Goal: Task Accomplishment & Management: Use online tool/utility

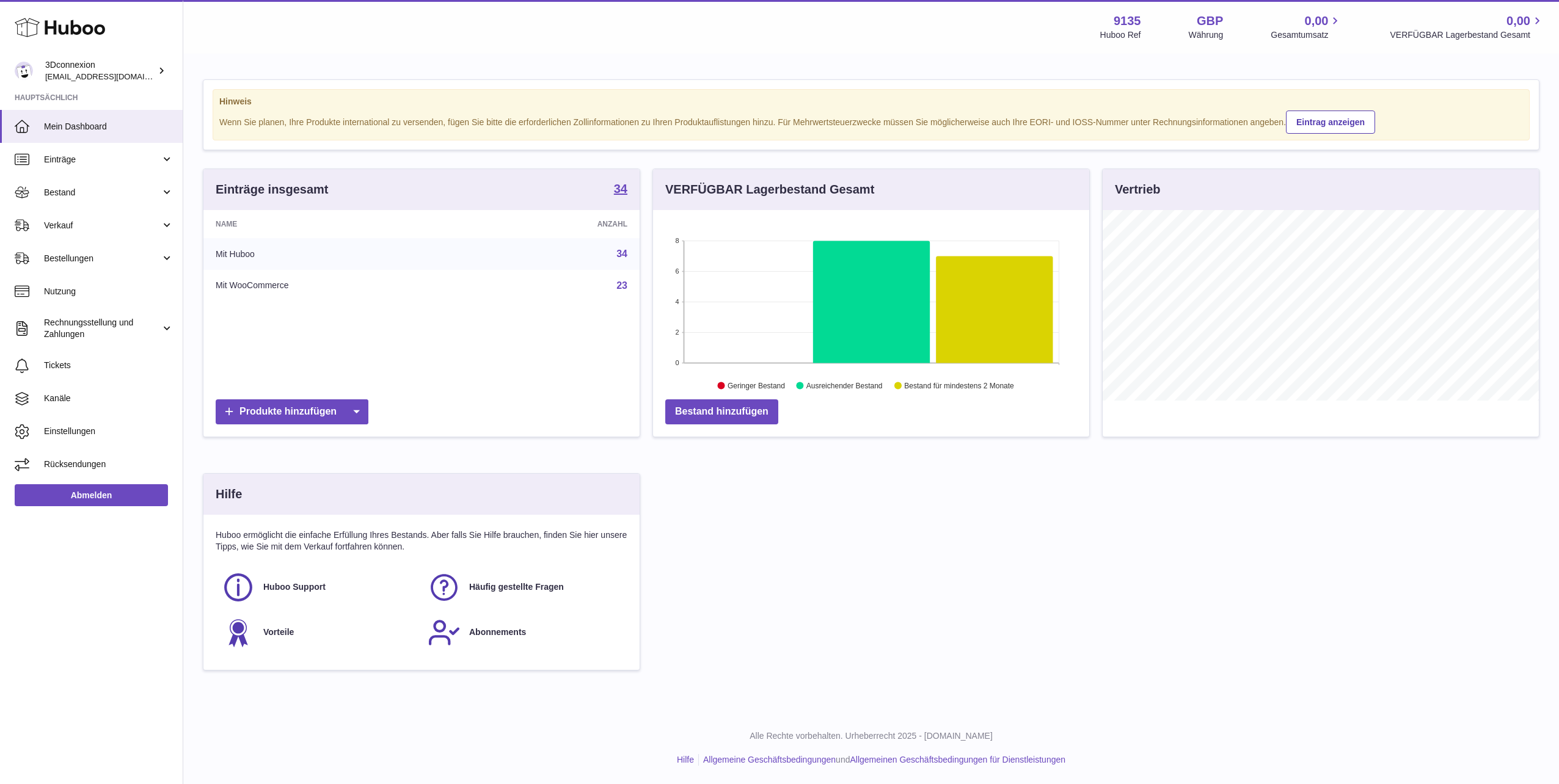
scroll to position [190, 437]
click at [94, 224] on span "Verkauf" at bounding box center [102, 226] width 116 height 12
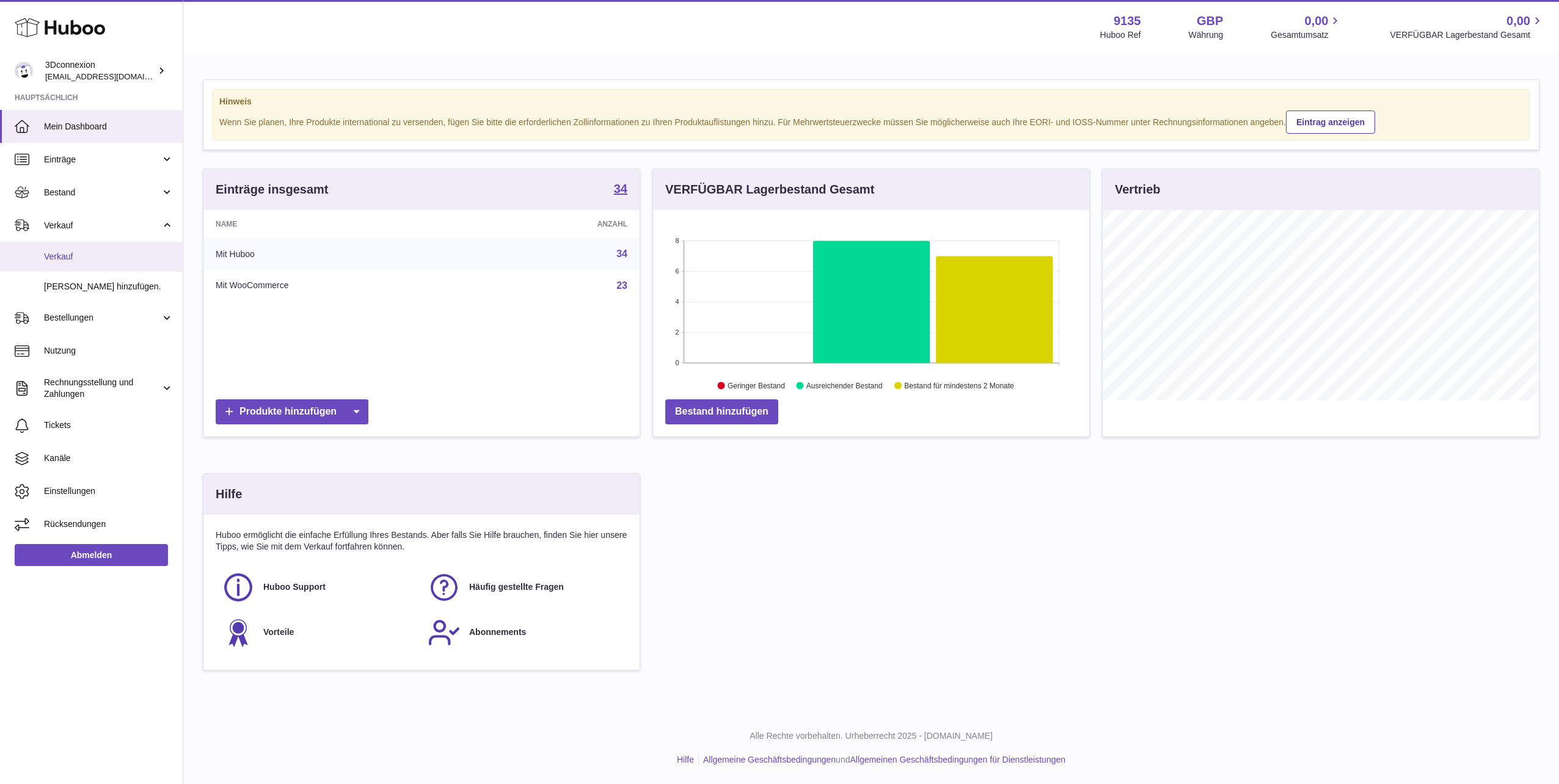
click at [106, 268] on link "Verkauf" at bounding box center [91, 257] width 183 height 30
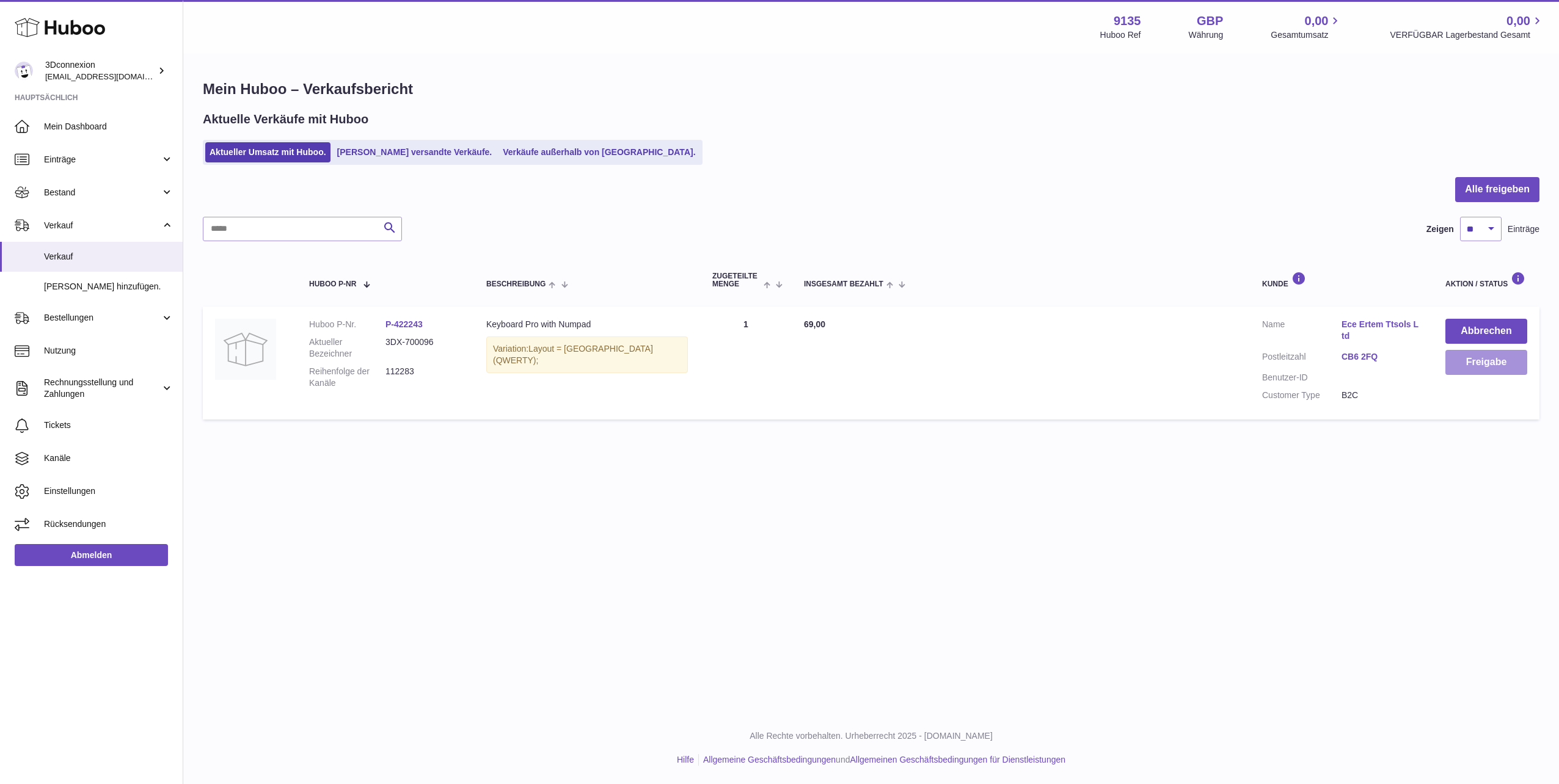
click at [1510, 364] on button "Freigabe" at bounding box center [1487, 362] width 82 height 25
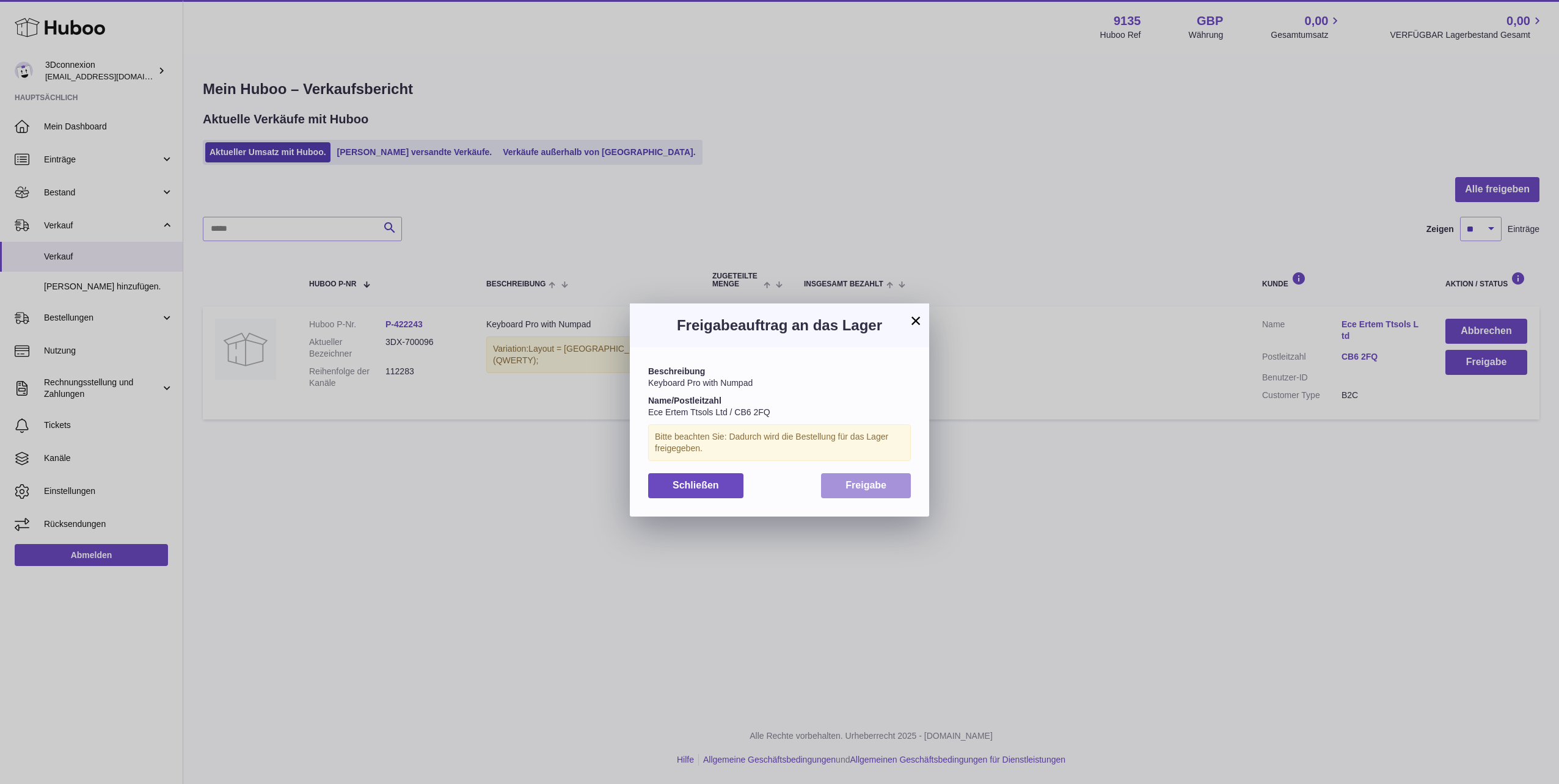
click at [870, 483] on span "Freigabe" at bounding box center [866, 485] width 41 height 11
